Goal: Information Seeking & Learning: Learn about a topic

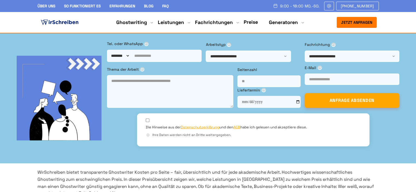
scroll to position [110, 0]
click at [255, 23] on link "Preise" at bounding box center [251, 22] width 14 height 6
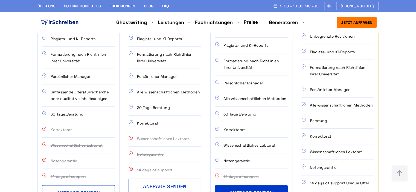
scroll to position [493, 0]
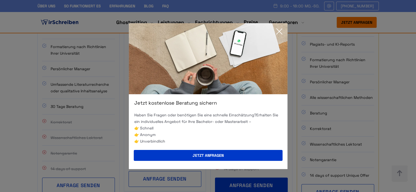
click at [280, 31] on icon at bounding box center [279, 31] width 11 height 11
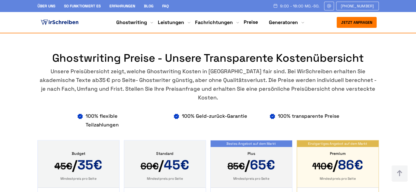
scroll to position [274, 0]
